Goal: Manage account settings

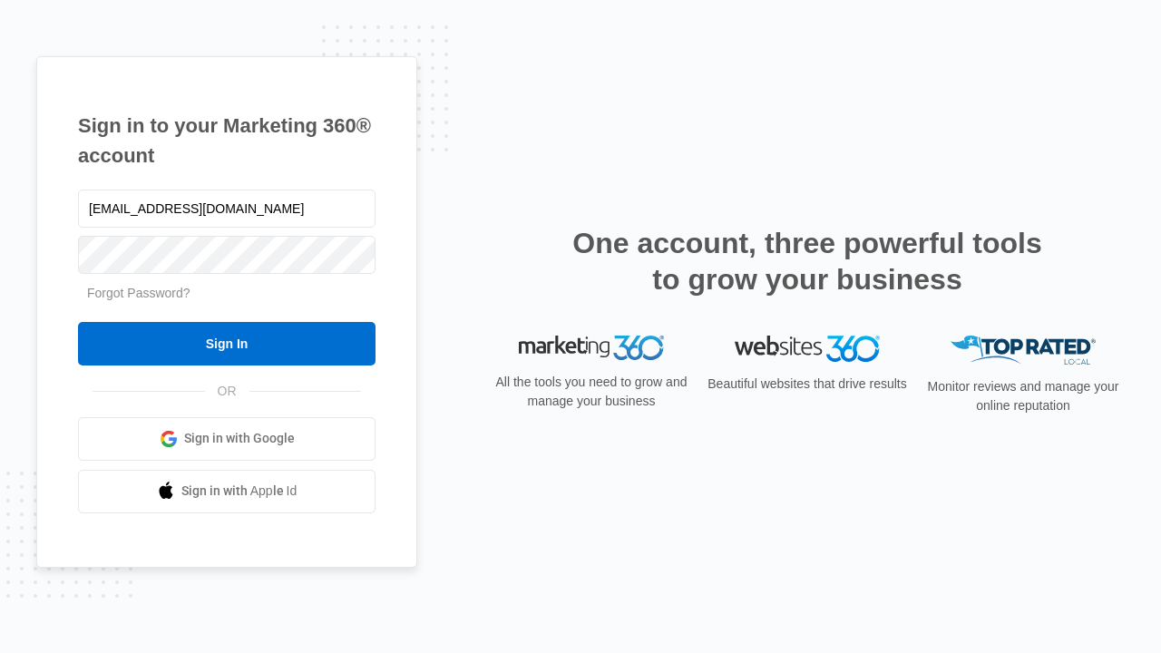
type input "dankie614@gmail.com"
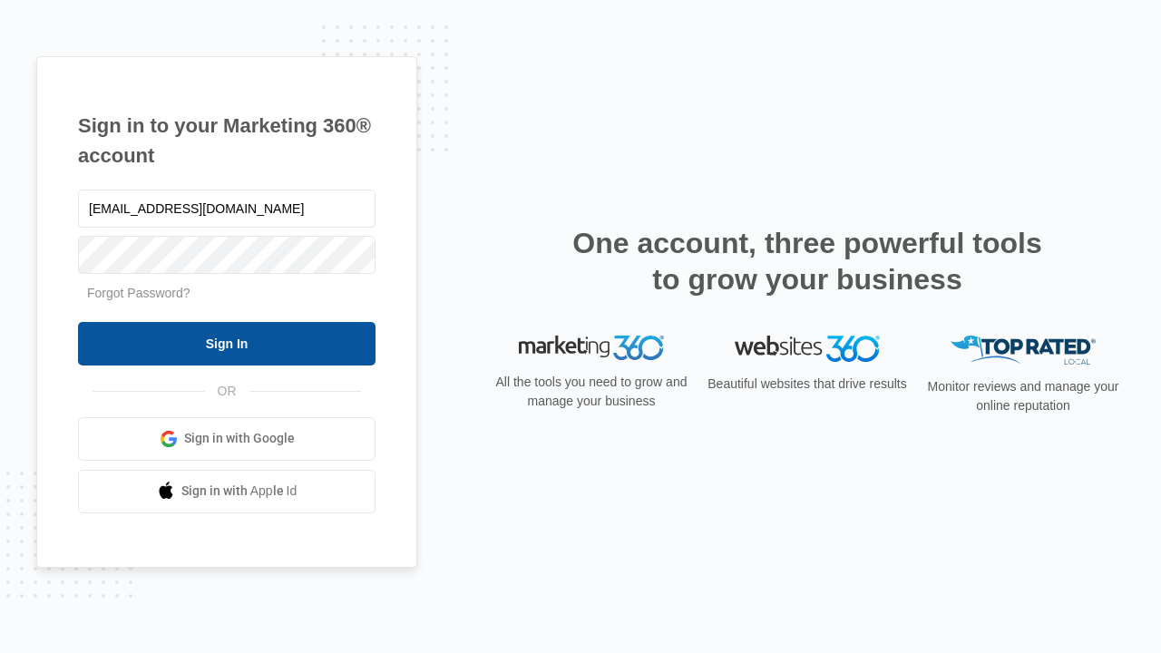
click at [227, 343] on input "Sign In" at bounding box center [227, 344] width 298 height 44
